Goal: Subscribe to service/newsletter

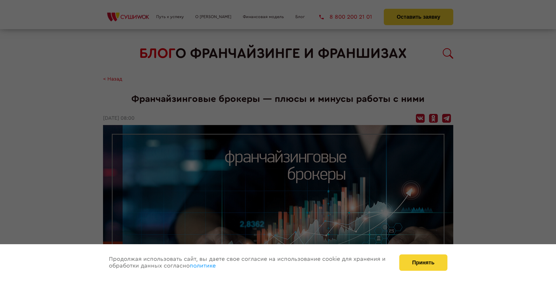
scroll to position [854, 0]
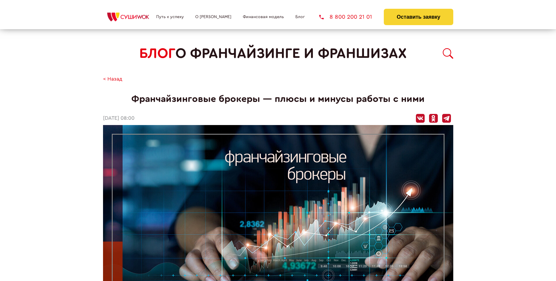
scroll to position [854, 0]
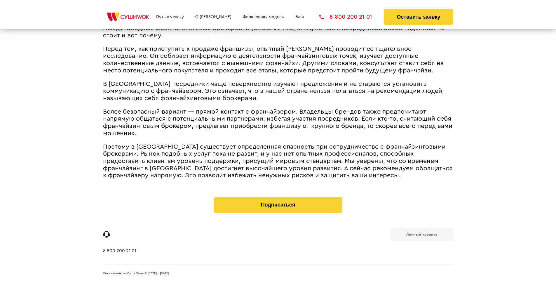
click at [422, 234] on b "Личный кабинет" at bounding box center [421, 234] width 31 height 4
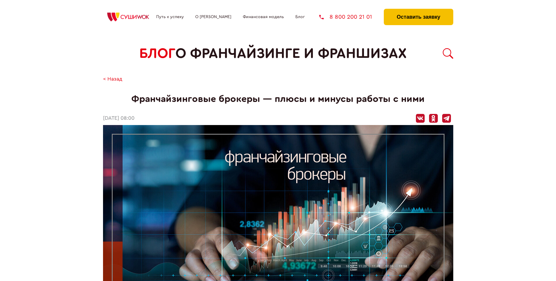
click at [418, 10] on button "Оставить заявку" at bounding box center [418, 17] width 69 height 16
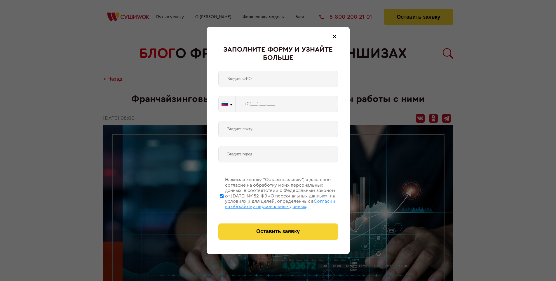
click at [271, 203] on span "Согласии на обработку персональных данных" at bounding box center [280, 204] width 110 height 10
click at [224, 203] on input "Нажимая кнопку “Оставить заявку”, я даю свое согласие на обработку моих персона…" at bounding box center [222, 196] width 4 height 47
checkbox input "false"
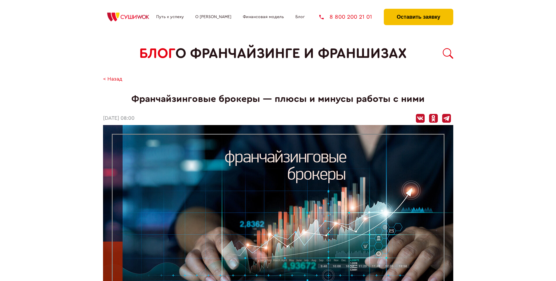
click at [418, 10] on button "Оставить заявку" at bounding box center [418, 17] width 69 height 16
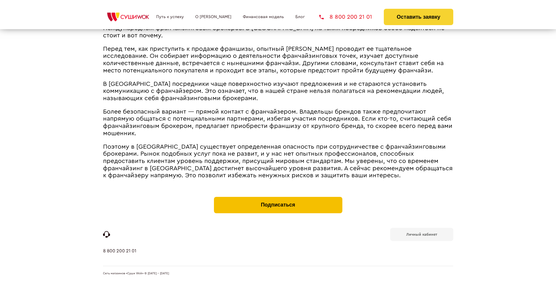
click at [278, 198] on button "Подписаться" at bounding box center [278, 205] width 128 height 16
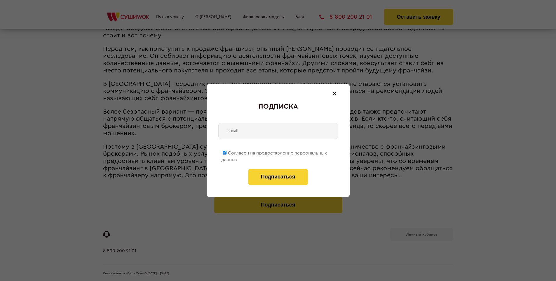
click at [274, 152] on span "Согласен на предоставление персональных данных" at bounding box center [274, 156] width 106 height 11
click at [227, 152] on input "Согласен на предоставление персональных данных" at bounding box center [225, 153] width 4 height 4
checkbox input "false"
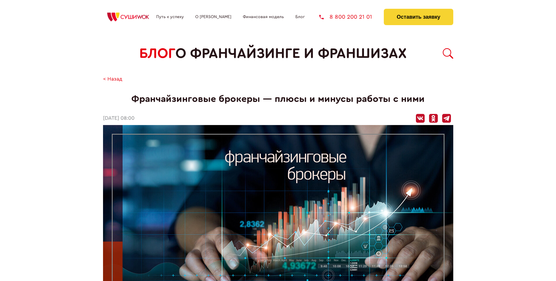
scroll to position [854, 0]
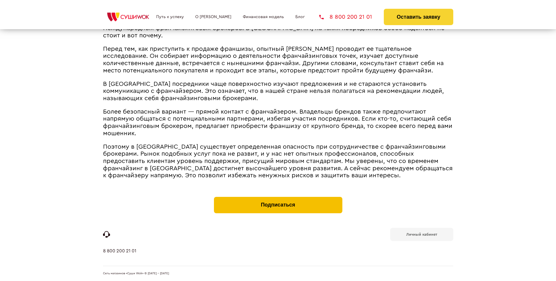
click at [278, 198] on button "Подписаться" at bounding box center [278, 205] width 128 height 16
